Goal: Unclear

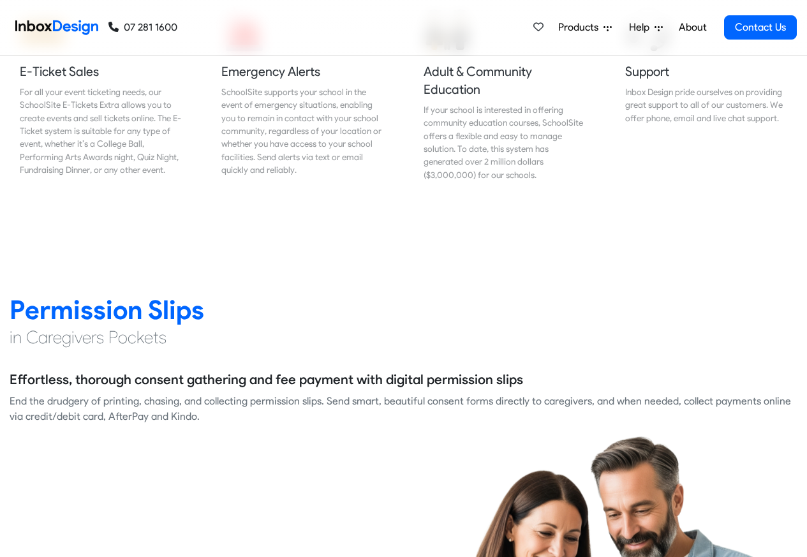
scroll to position [1608, 0]
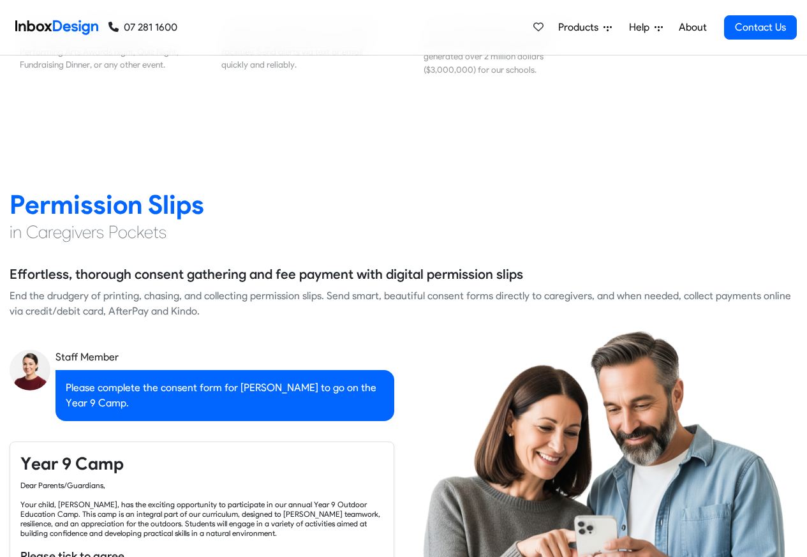
checkbox input "true"
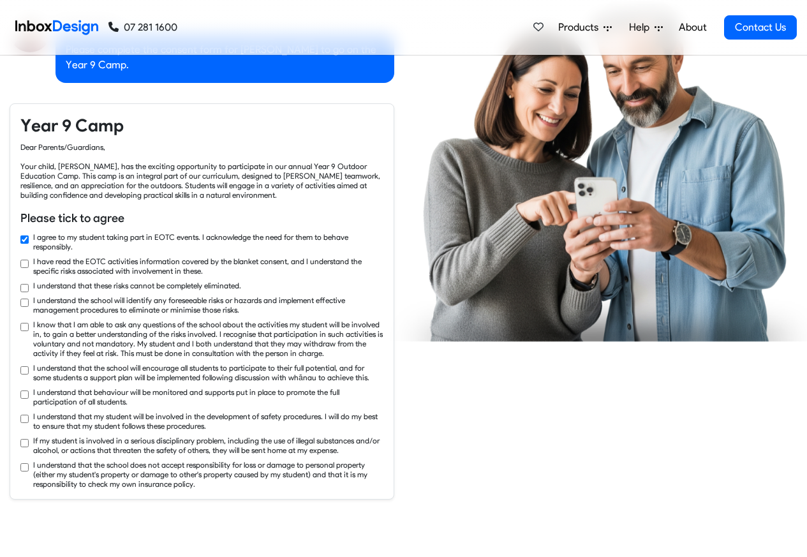
checkbox input "true"
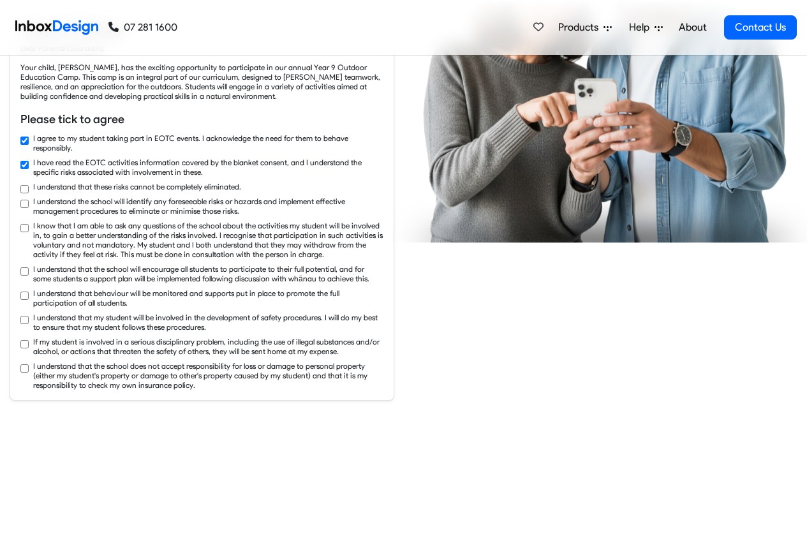
checkbox input "true"
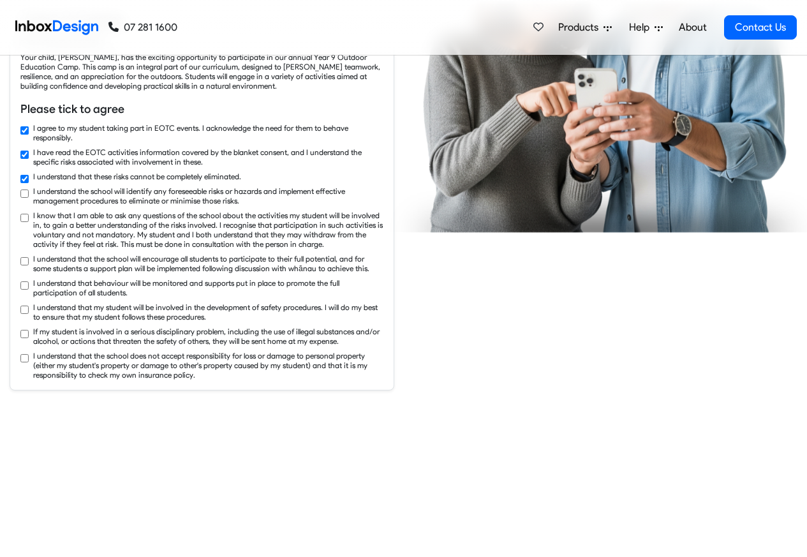
checkbox input "true"
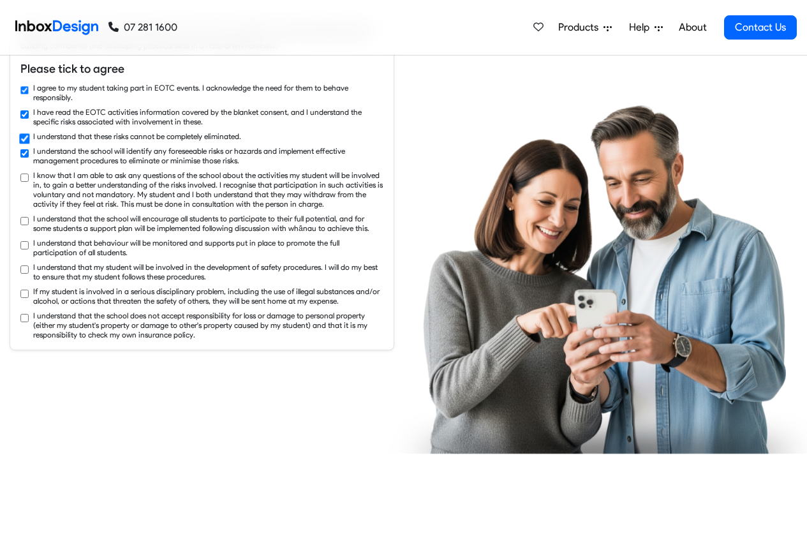
checkbox input "true"
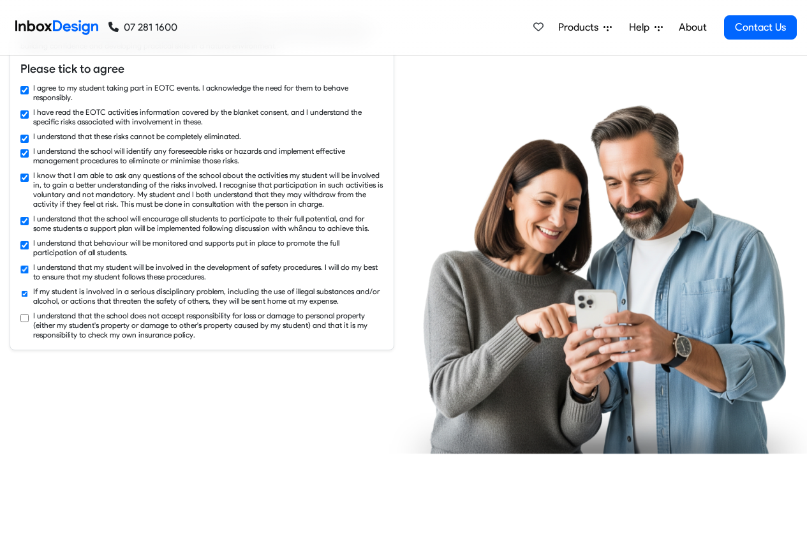
checkbox input "true"
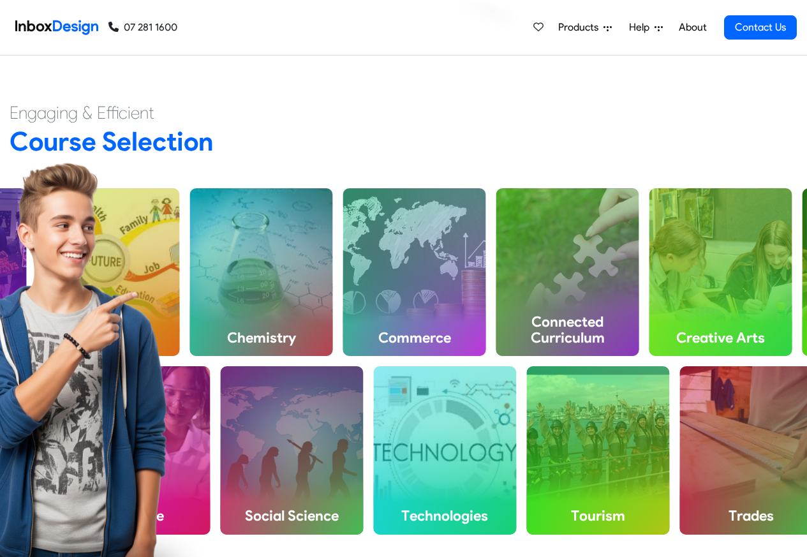
scroll to position [3215, 0]
